Goal: Navigation & Orientation: Find specific page/section

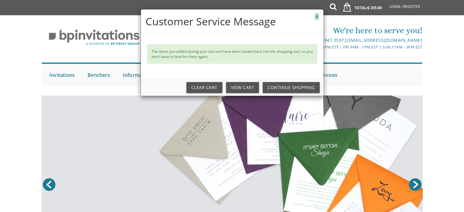
click at [316, 19] on button "×" at bounding box center [316, 16] width 4 height 6
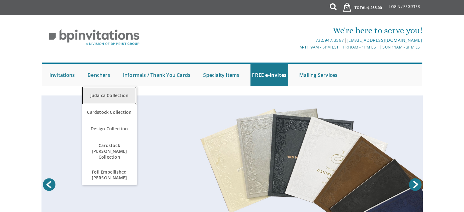
click at [100, 98] on link "Judaica Collection" at bounding box center [109, 95] width 55 height 18
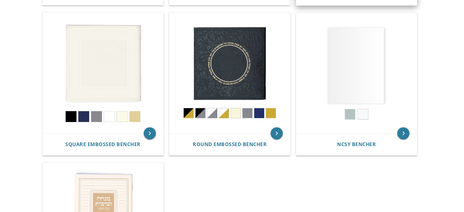
scroll to position [279, 0]
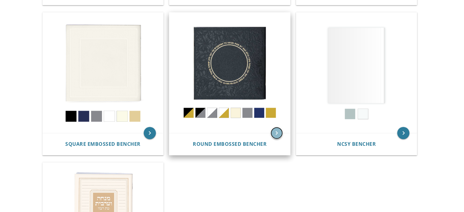
click at [276, 134] on icon "keyboard_arrow_right" at bounding box center [276, 133] width 12 height 12
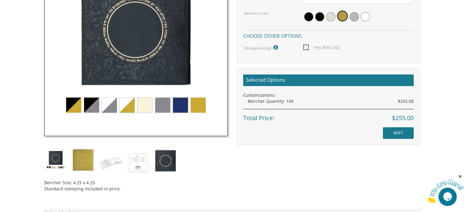
scroll to position [230, 0]
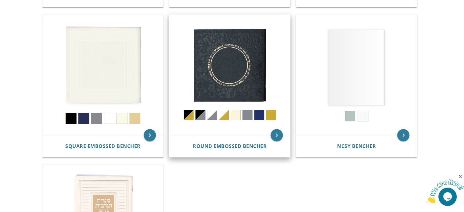
scroll to position [279, 0]
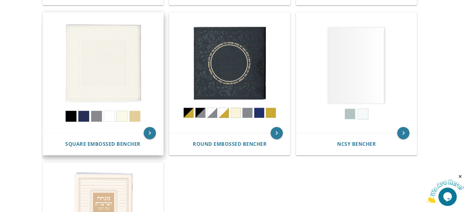
click at [119, 94] on img at bounding box center [103, 72] width 121 height 121
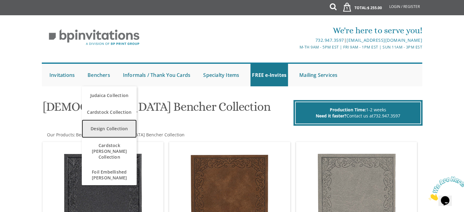
click at [101, 133] on link "Design Collection" at bounding box center [109, 128] width 55 height 18
click at [103, 129] on link "Design Collection" at bounding box center [109, 128] width 55 height 18
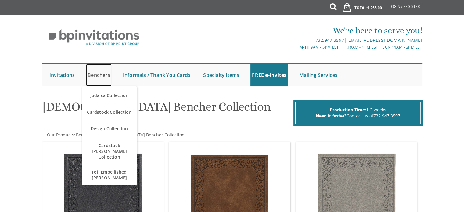
click at [102, 74] on link "Benchers" at bounding box center [99, 75] width 26 height 23
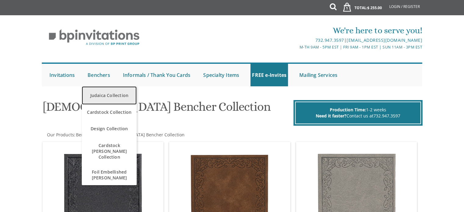
click at [103, 100] on link "Judaica Collection" at bounding box center [109, 95] width 55 height 18
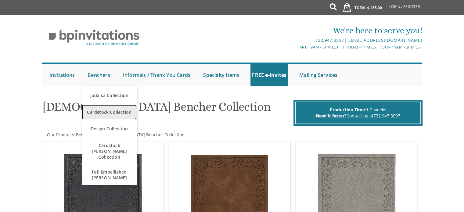
click at [105, 115] on span "Cardstock Collection" at bounding box center [109, 112] width 52 height 12
click at [106, 110] on span "Cardstock Collection" at bounding box center [109, 112] width 52 height 12
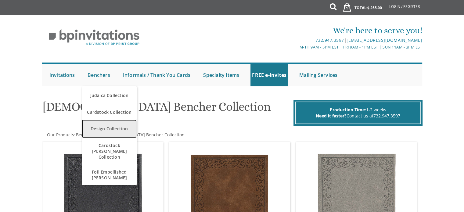
click at [109, 129] on link "Design Collection" at bounding box center [109, 128] width 55 height 18
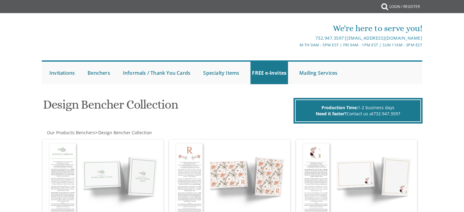
drag, startPoint x: 0, startPoint y: 0, endPoint x: 198, endPoint y: 41, distance: 202.3
click at [198, 41] on div "732.947.3597 | [EMAIL_ADDRESS][DOMAIN_NAME]" at bounding box center [295, 37] width 253 height 7
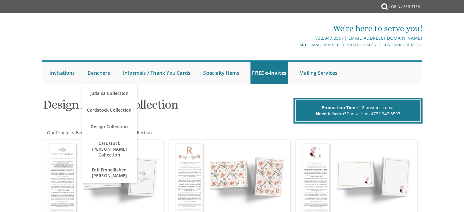
drag, startPoint x: 108, startPoint y: 144, endPoint x: 137, endPoint y: 16, distance: 130.9
click at [137, 16] on div "We're here to serve you! 732.947.3597 | [EMAIL_ADDRESS][DOMAIN_NAME] M-Th 9am -…" at bounding box center [232, 51] width 464 height 71
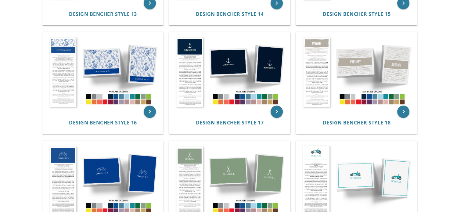
scroll to position [646, 0]
